Goal: Complete application form

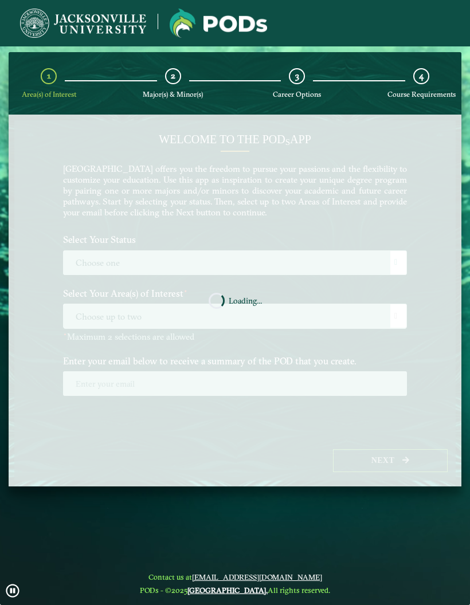
click at [288, 329] on nb-spinner "Loading..." at bounding box center [235, 301] width 453 height 372
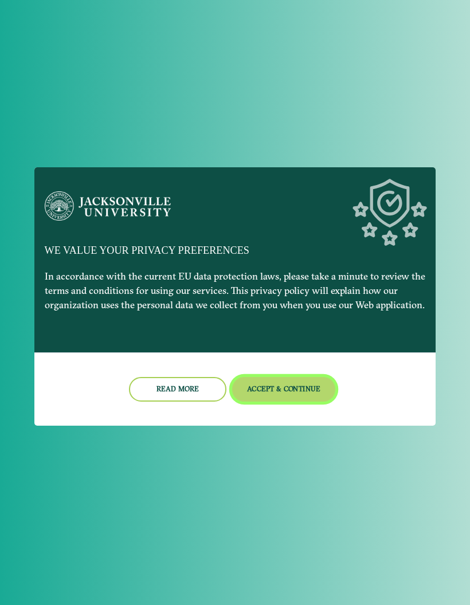
click at [277, 390] on button "Accept & Continue" at bounding box center [284, 389] width 104 height 25
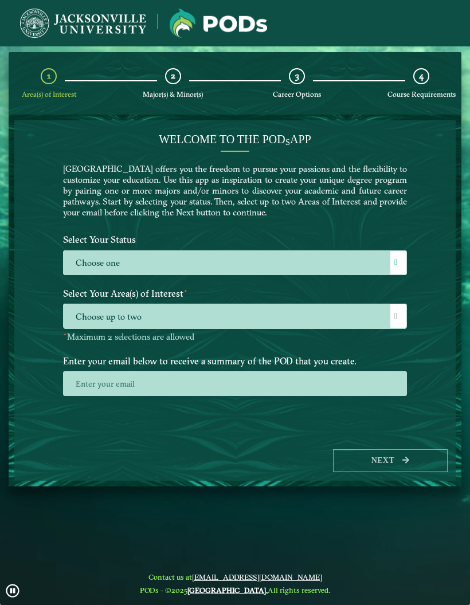
click at [270, 265] on label "Choose one" at bounding box center [235, 263] width 343 height 25
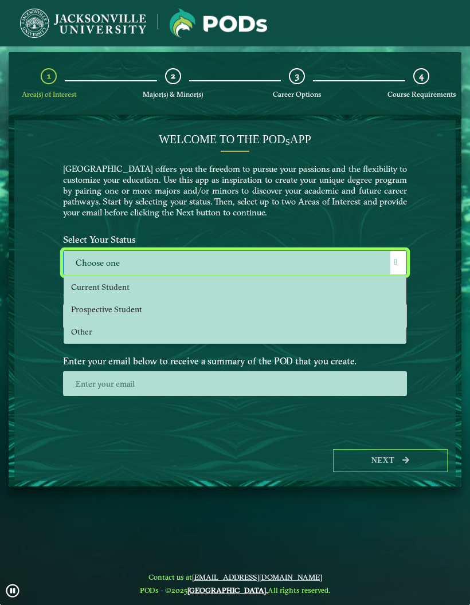
scroll to position [7, 50]
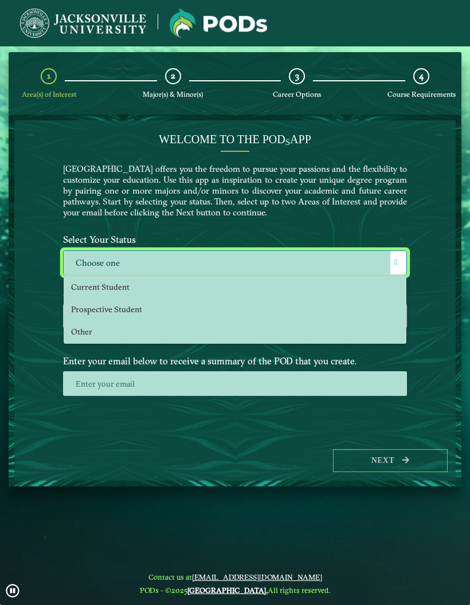
click at [276, 289] on li "Current Student" at bounding box center [234, 287] width 341 height 22
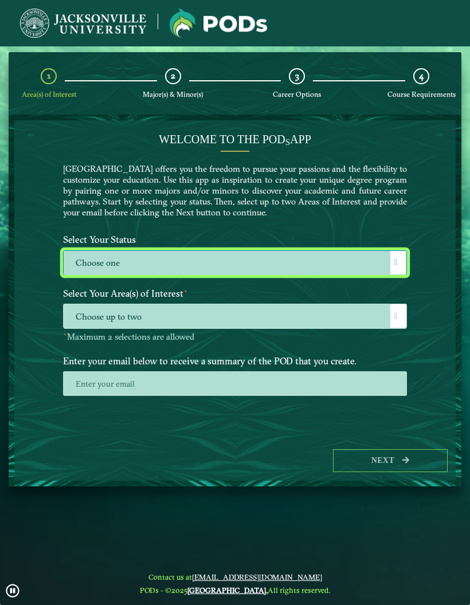
select select "[object Object]"
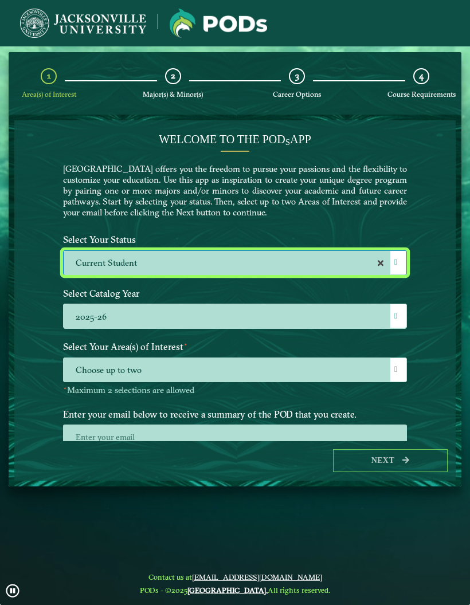
click at [288, 319] on label "2025-26" at bounding box center [235, 316] width 343 height 25
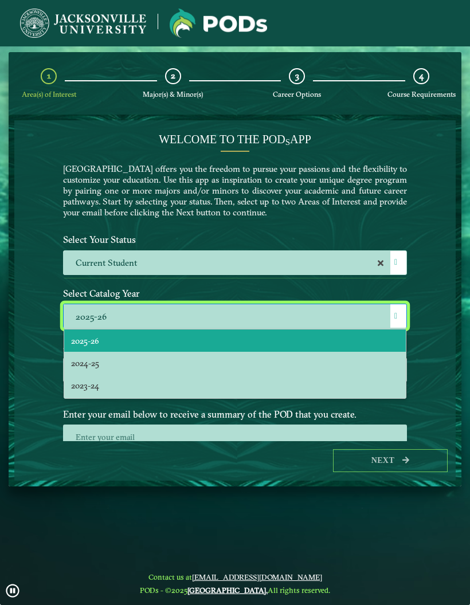
scroll to position [8, 50]
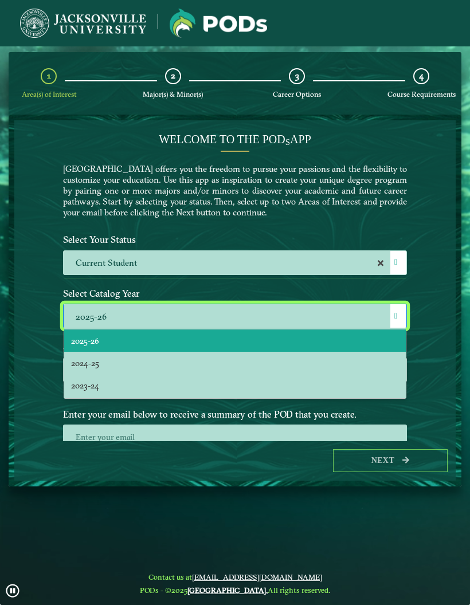
click at [289, 294] on label "Select Catalog Year" at bounding box center [234, 293] width 361 height 21
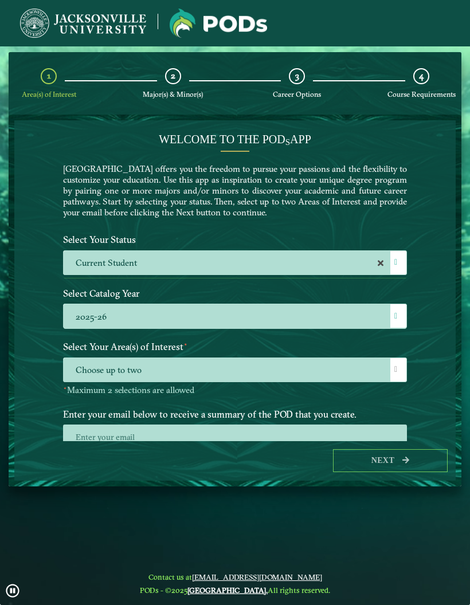
click at [309, 381] on span "Choose up to two" at bounding box center [235, 370] width 343 height 25
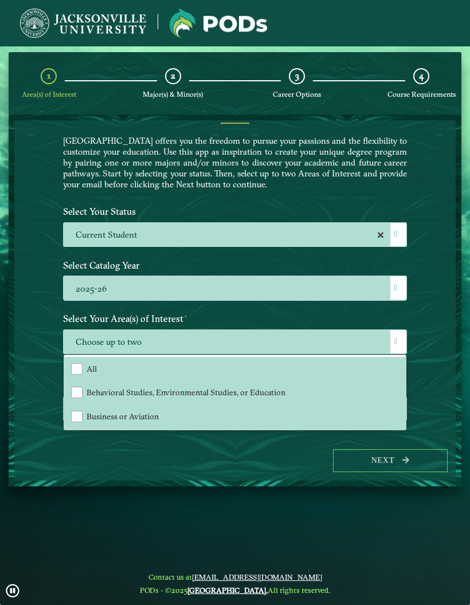
scroll to position [28, 0]
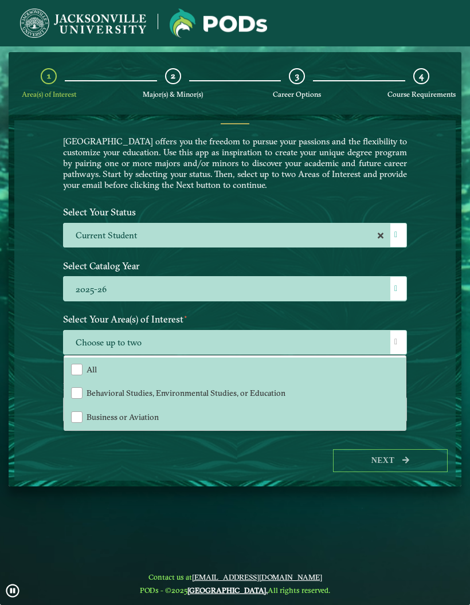
click at [343, 278] on label "2025-26" at bounding box center [235, 289] width 343 height 25
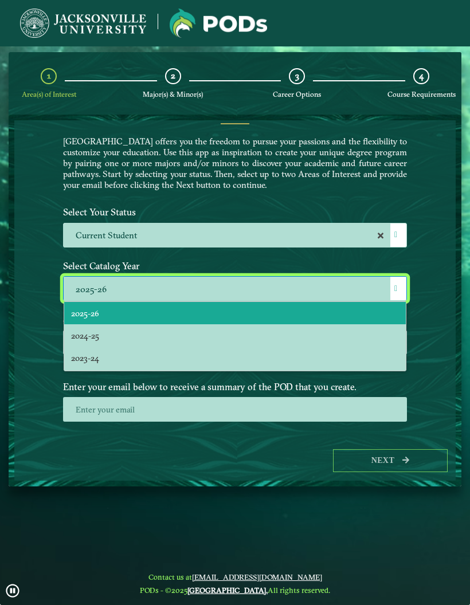
scroll to position [7, 50]
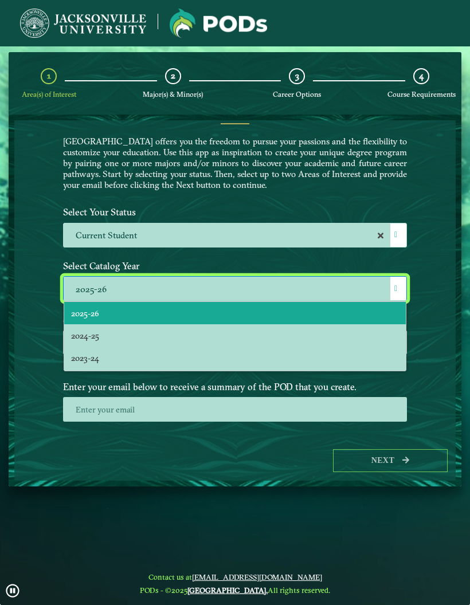
click at [348, 355] on li "2023-24" at bounding box center [234, 358] width 341 height 22
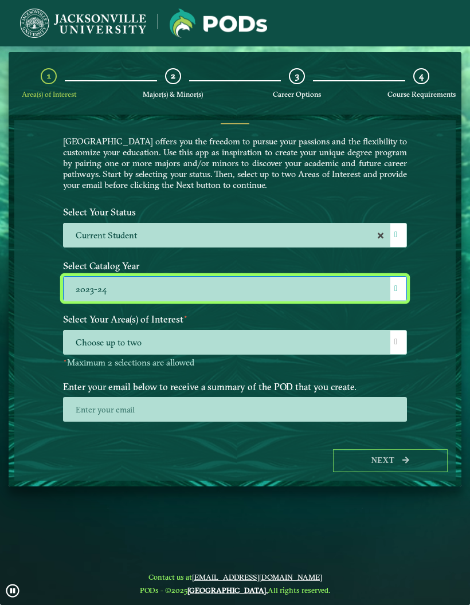
click at [362, 284] on label "2023-24" at bounding box center [235, 289] width 343 height 25
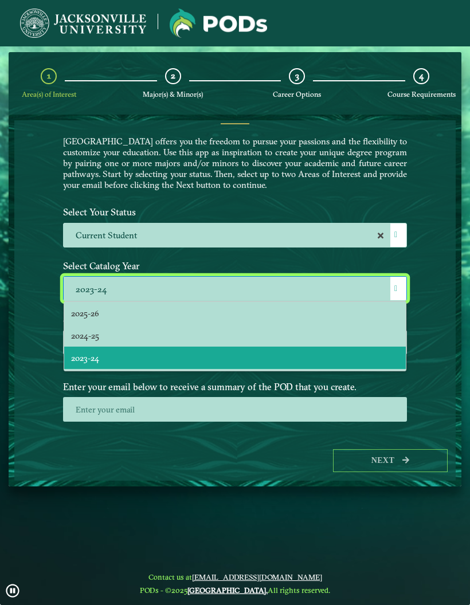
click at [350, 338] on li "2024-25" at bounding box center [234, 335] width 341 height 22
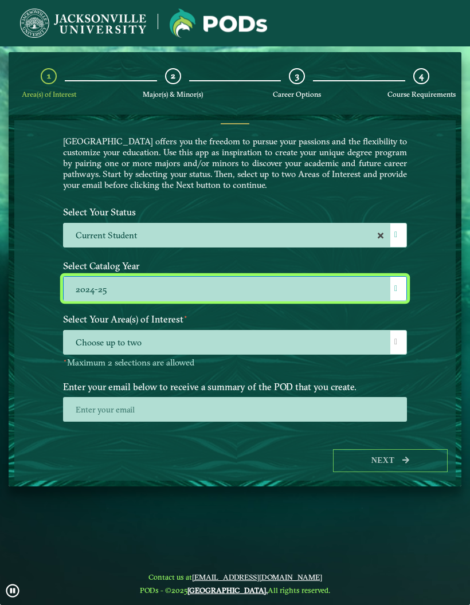
click at [355, 342] on span "Choose up to two" at bounding box center [235, 343] width 343 height 25
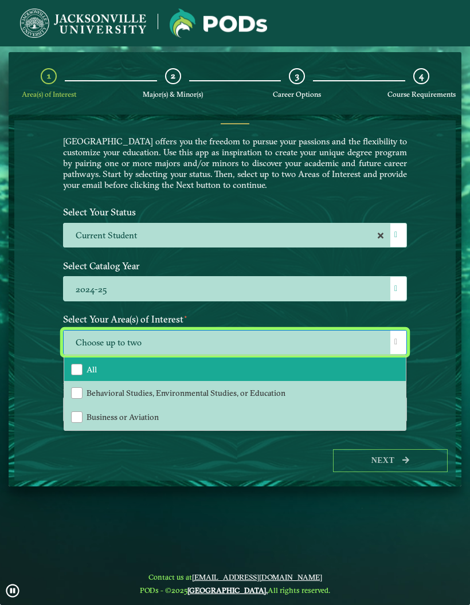
click at [343, 364] on li "All" at bounding box center [234, 370] width 341 height 24
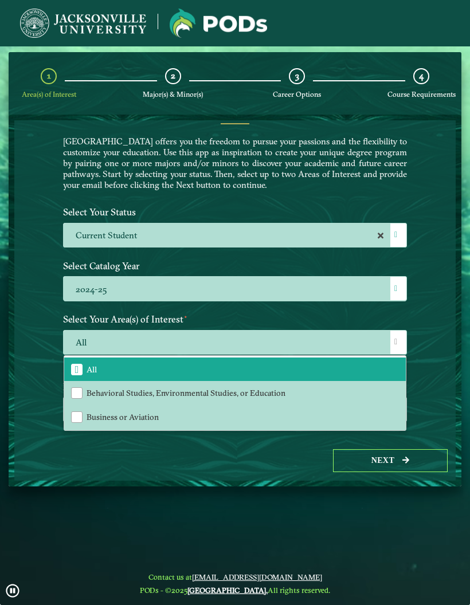
click at [355, 441] on div "Welcome to the POD s app [GEOGRAPHIC_DATA] offers you the freedom to pursue you…" at bounding box center [234, 280] width 441 height 321
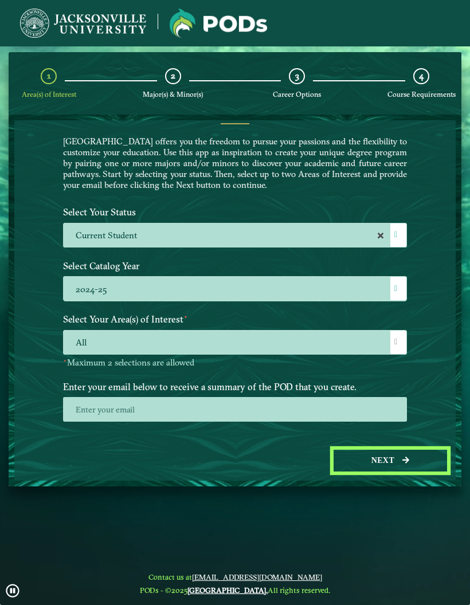
click at [394, 473] on button "Next" at bounding box center [390, 460] width 115 height 23
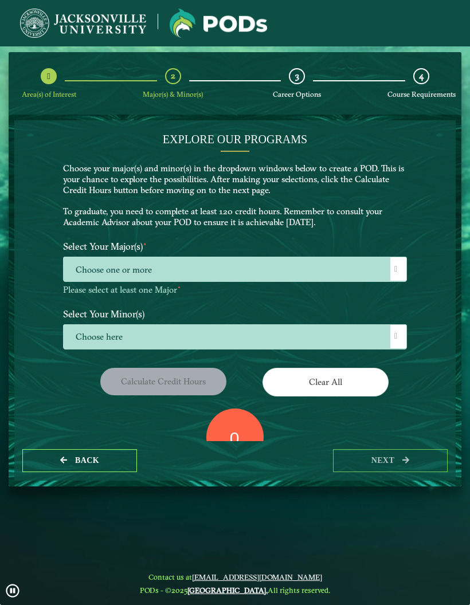
click at [347, 279] on span "Choose one or more" at bounding box center [235, 269] width 343 height 25
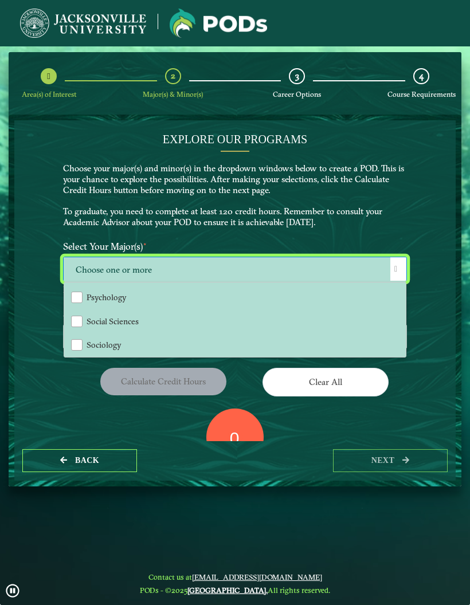
scroll to position [1237, 0]
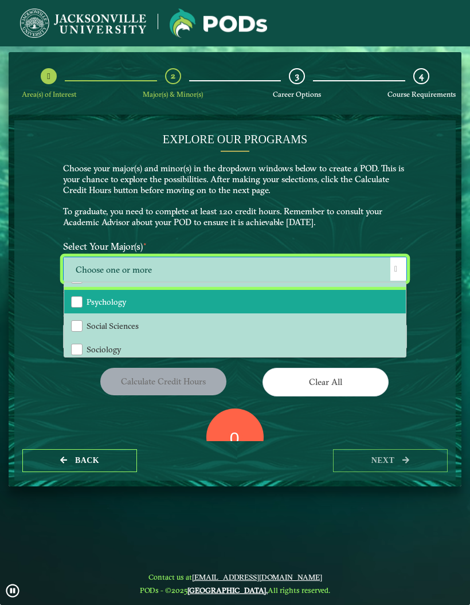
click at [303, 302] on li "Psychology" at bounding box center [234, 302] width 341 height 24
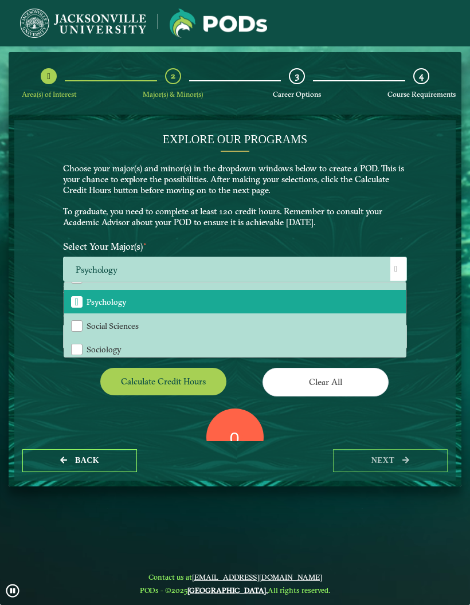
click at [390, 201] on p "Choose your major(s) and minor(s) in the dropdown windows below to create a POD…" at bounding box center [235, 195] width 344 height 65
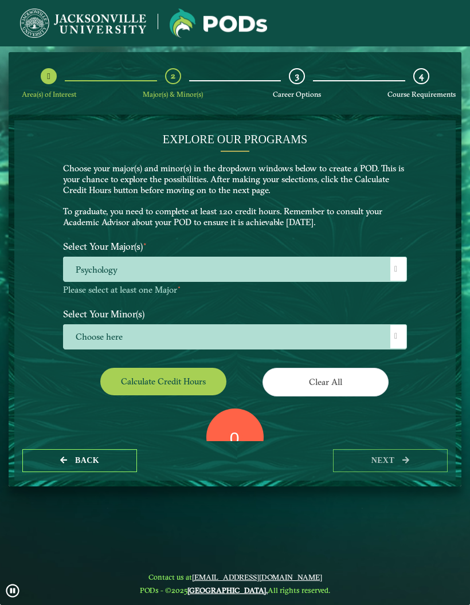
click at [343, 345] on span "Choose here" at bounding box center [235, 337] width 343 height 25
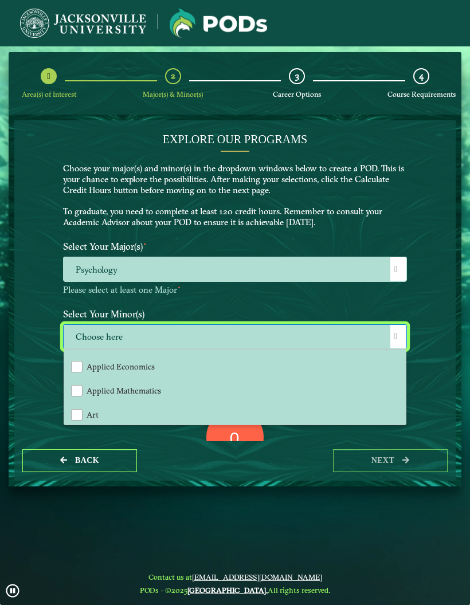
scroll to position [50, 0]
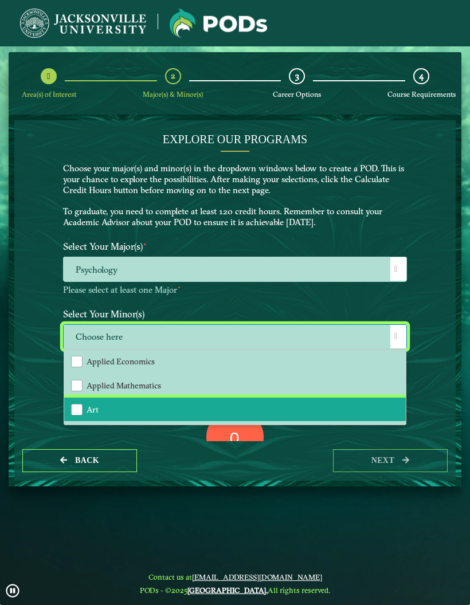
click at [280, 398] on li "Art" at bounding box center [234, 410] width 341 height 24
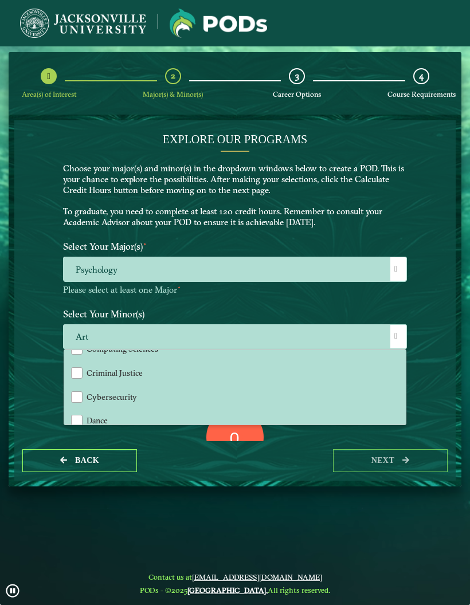
scroll to position [396, 0]
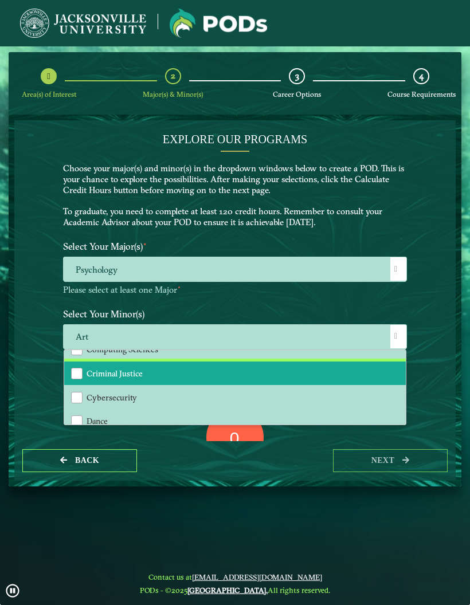
click at [301, 372] on li "Criminal Justice" at bounding box center [234, 374] width 341 height 24
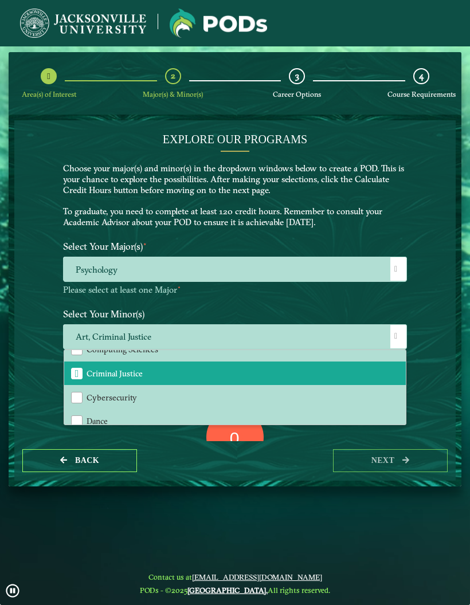
click at [320, 278] on span "Psychology" at bounding box center [235, 269] width 343 height 25
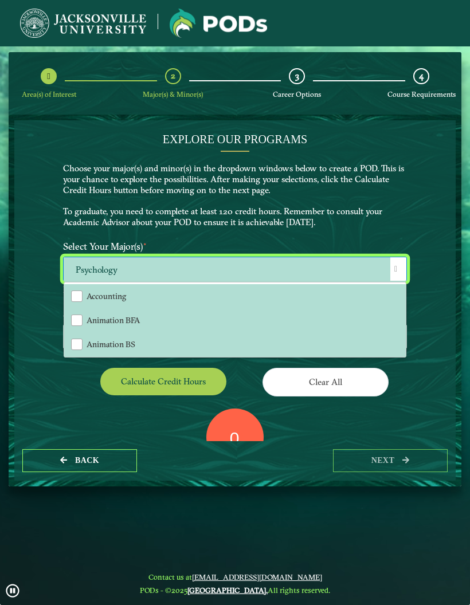
click at [205, 374] on button "Calculate credit hours" at bounding box center [163, 381] width 126 height 27
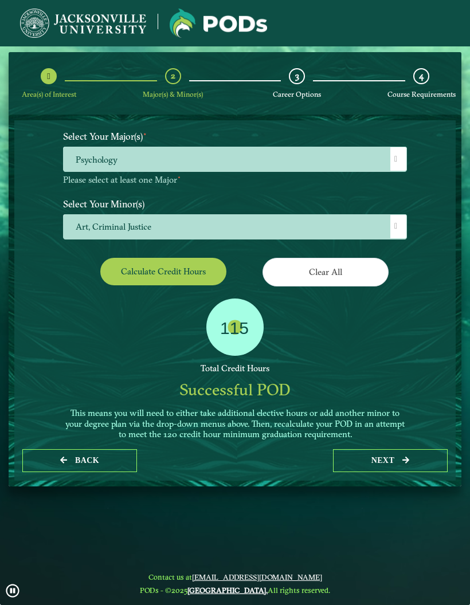
scroll to position [110, 0]
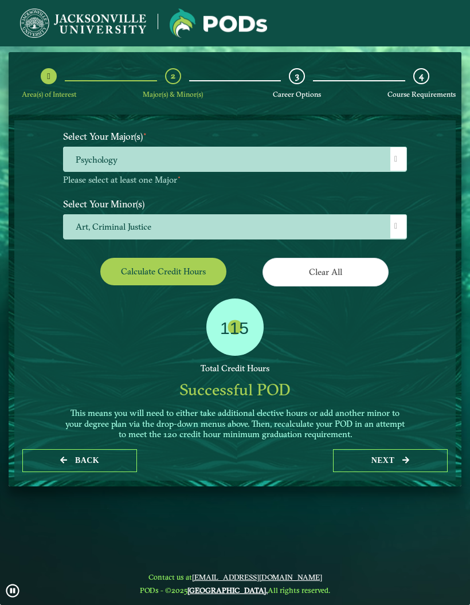
click at [364, 223] on span "Art, Criminal Justice" at bounding box center [235, 227] width 343 height 25
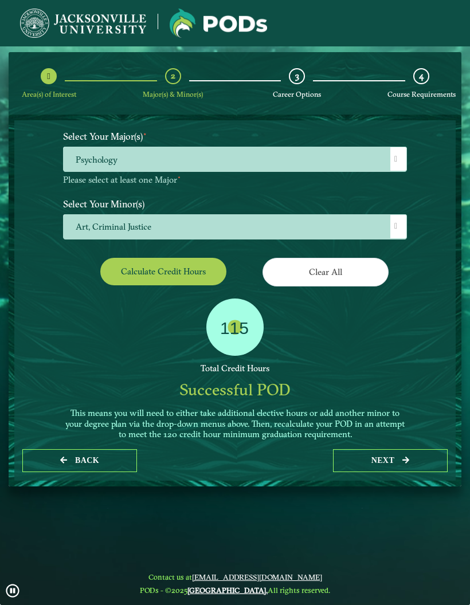
scroll to position [7, 50]
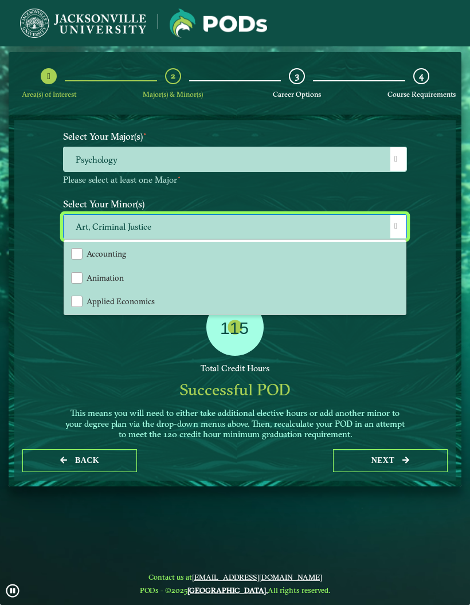
click at [365, 169] on span "Psychology" at bounding box center [235, 159] width 343 height 25
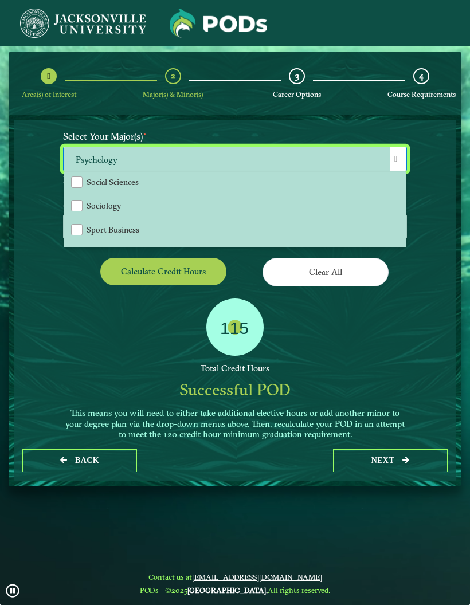
scroll to position [1277, 0]
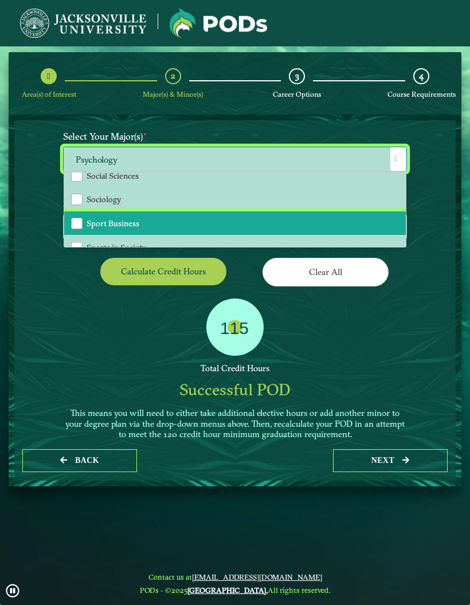
click at [305, 211] on li "Sport Business" at bounding box center [234, 223] width 341 height 24
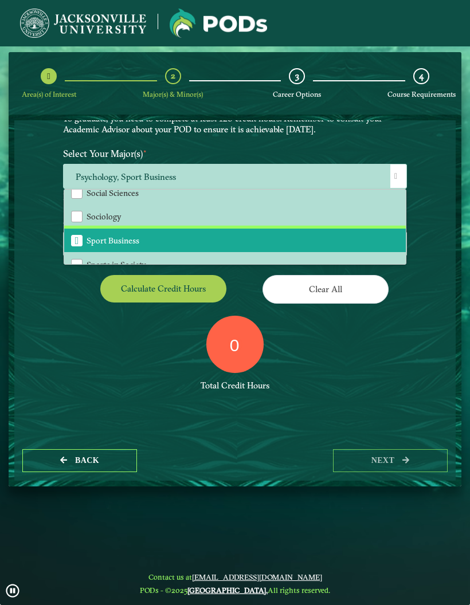
scroll to position [76, 0]
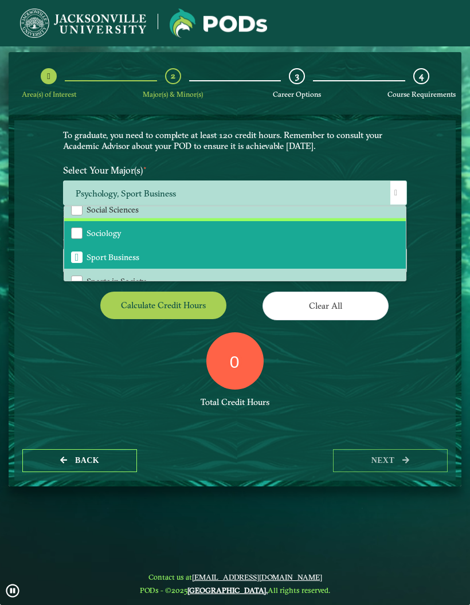
click at [304, 227] on li "Sociology" at bounding box center [234, 233] width 341 height 24
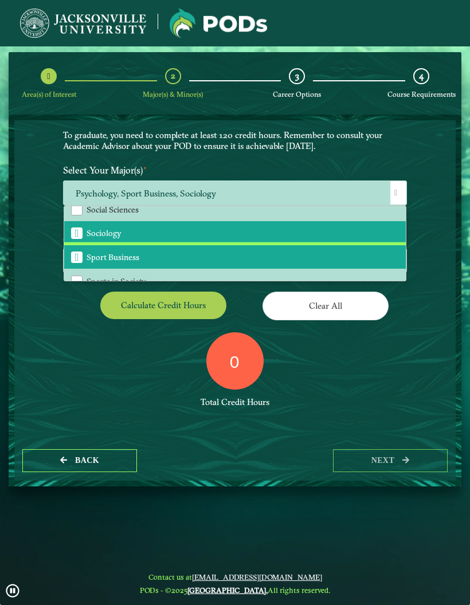
click at [309, 252] on li "Sport Business" at bounding box center [234, 257] width 341 height 24
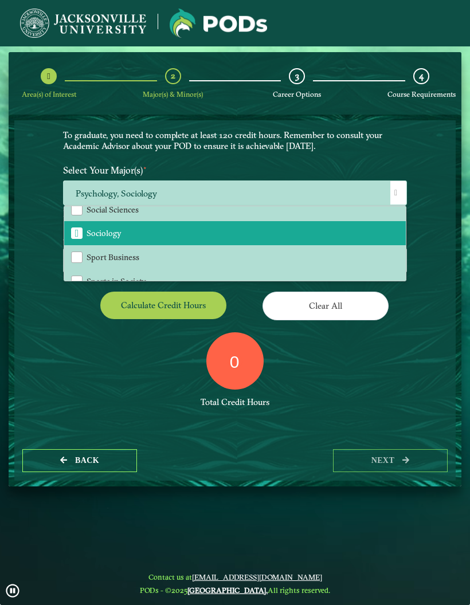
click at [204, 309] on button "Calculate credit hours" at bounding box center [163, 305] width 126 height 27
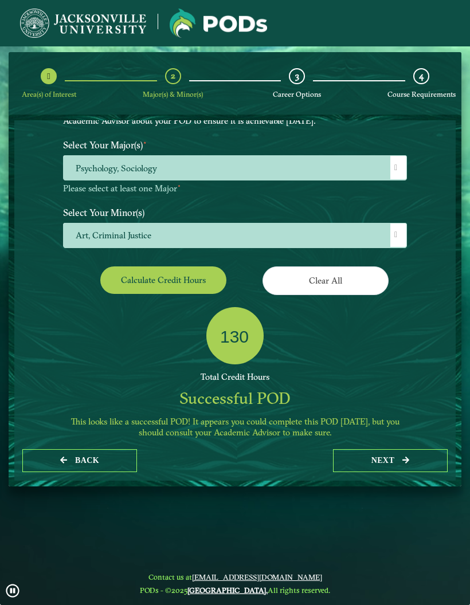
scroll to position [101, 0]
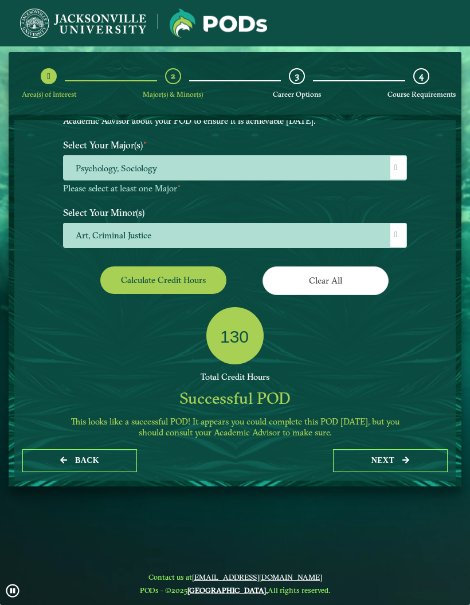
click at [319, 226] on span "Art, Criminal Justice" at bounding box center [235, 235] width 343 height 25
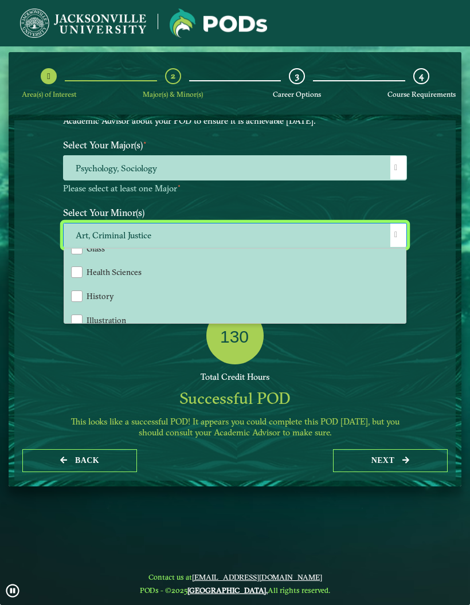
scroll to position [782, 0]
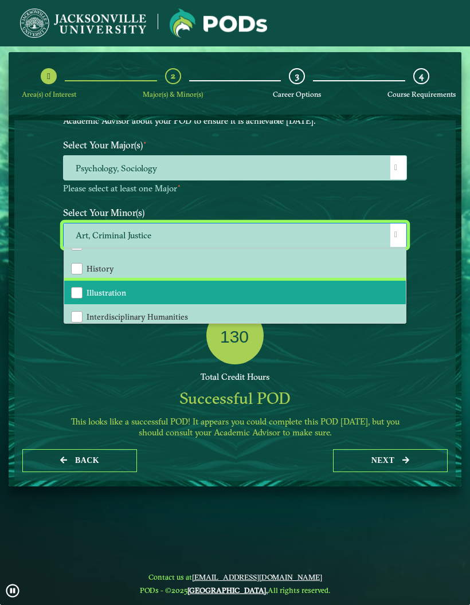
click at [290, 284] on li "Illustration" at bounding box center [234, 293] width 341 height 24
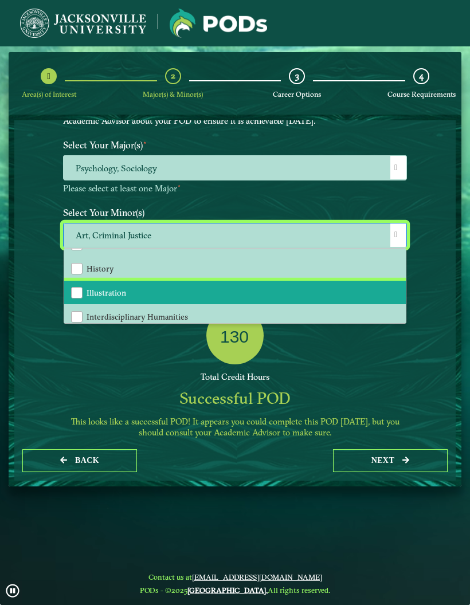
scroll to position [76, 0]
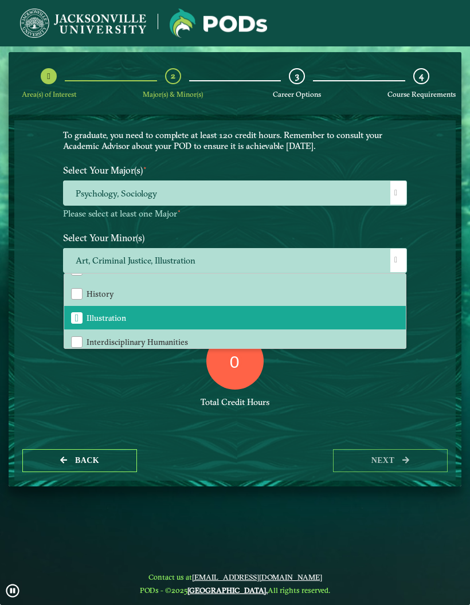
click at [304, 258] on span "Art, Criminal Justice, Illustration" at bounding box center [235, 261] width 343 height 25
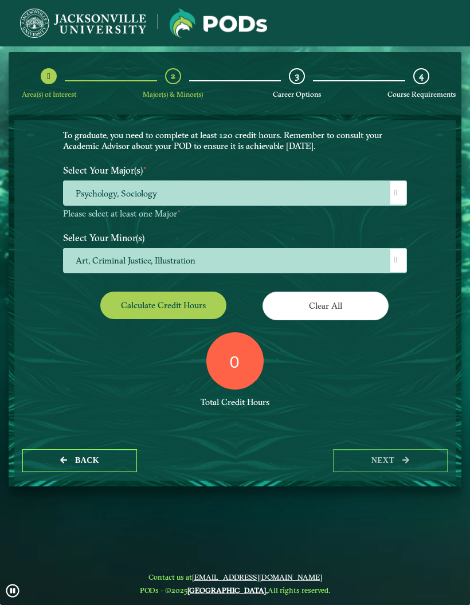
click at [305, 254] on span "Art, Criminal Justice, Illustration" at bounding box center [235, 261] width 343 height 25
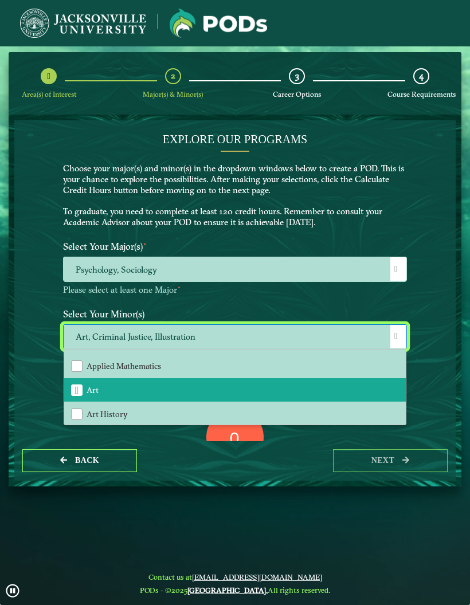
scroll to position [70, 0]
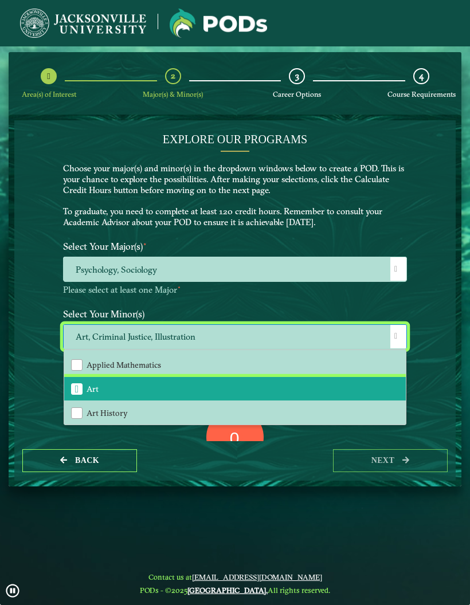
click at [262, 387] on li "Art" at bounding box center [234, 389] width 341 height 24
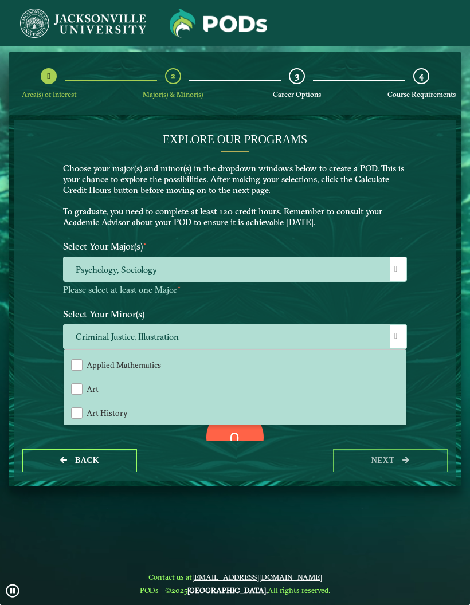
click at [290, 294] on div "Select Your Major(s) ⋆ Psychology, Sociology Please select at least one Major ⋆" at bounding box center [234, 270] width 361 height 68
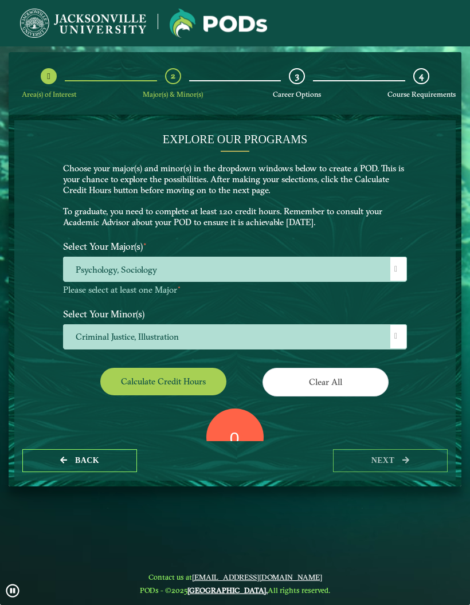
click at [199, 382] on button "Calculate credit hours" at bounding box center [163, 381] width 126 height 27
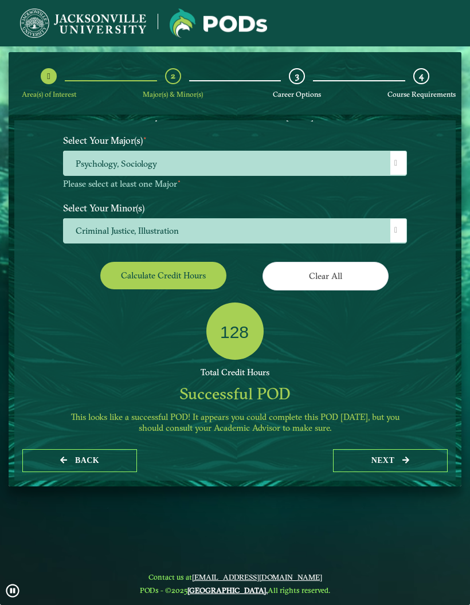
scroll to position [105, 0]
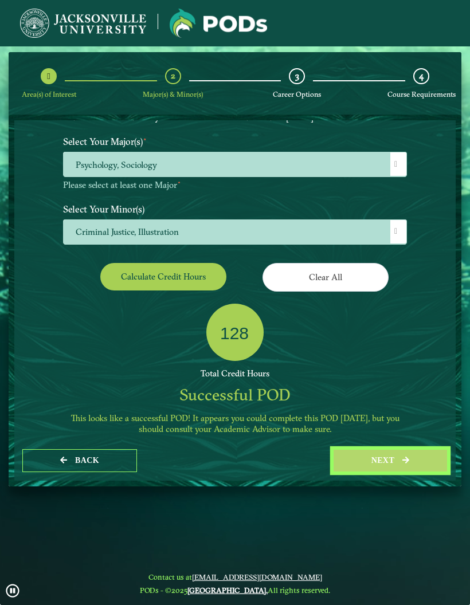
click at [374, 473] on button "next" at bounding box center [390, 460] width 115 height 23
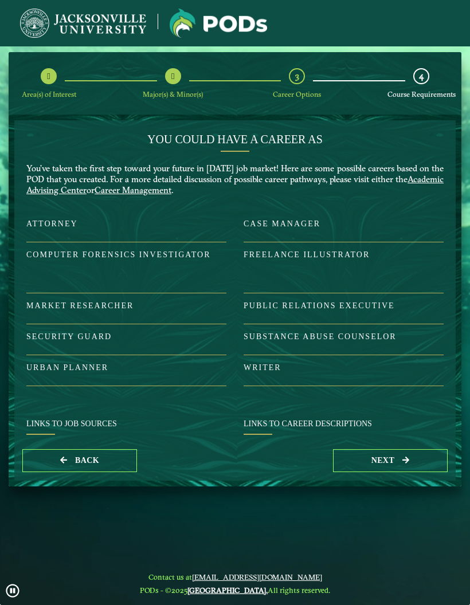
scroll to position [32, 0]
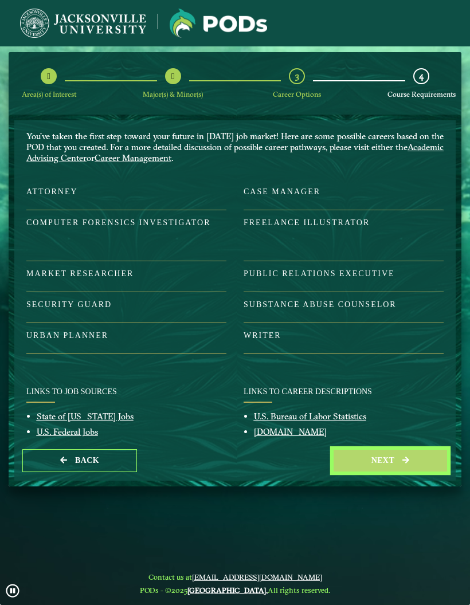
click at [378, 473] on button "next" at bounding box center [390, 460] width 115 height 23
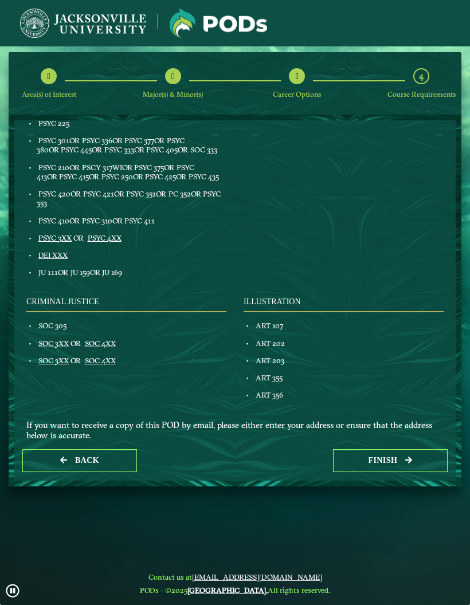
scroll to position [378, 0]
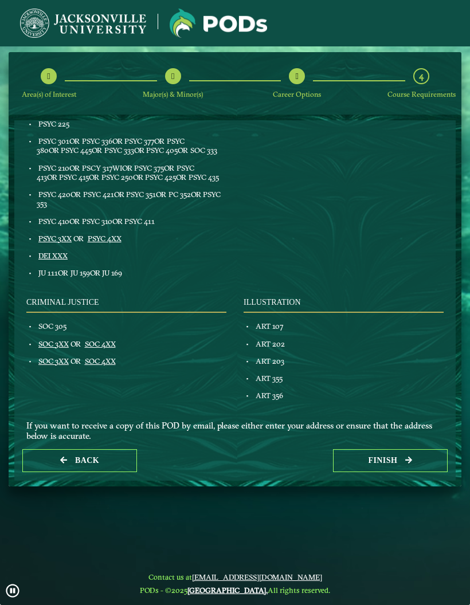
click at [272, 395] on div "Illustration ART 107 ART 202 ART 203 ART 355 ART 356" at bounding box center [343, 353] width 217 height 111
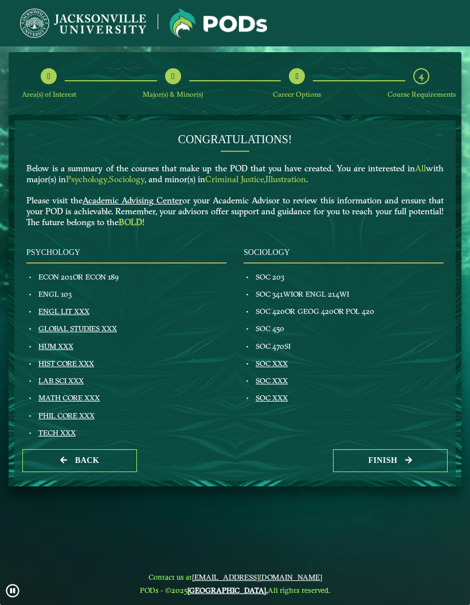
scroll to position [0, 0]
